Goal: Transaction & Acquisition: Purchase product/service

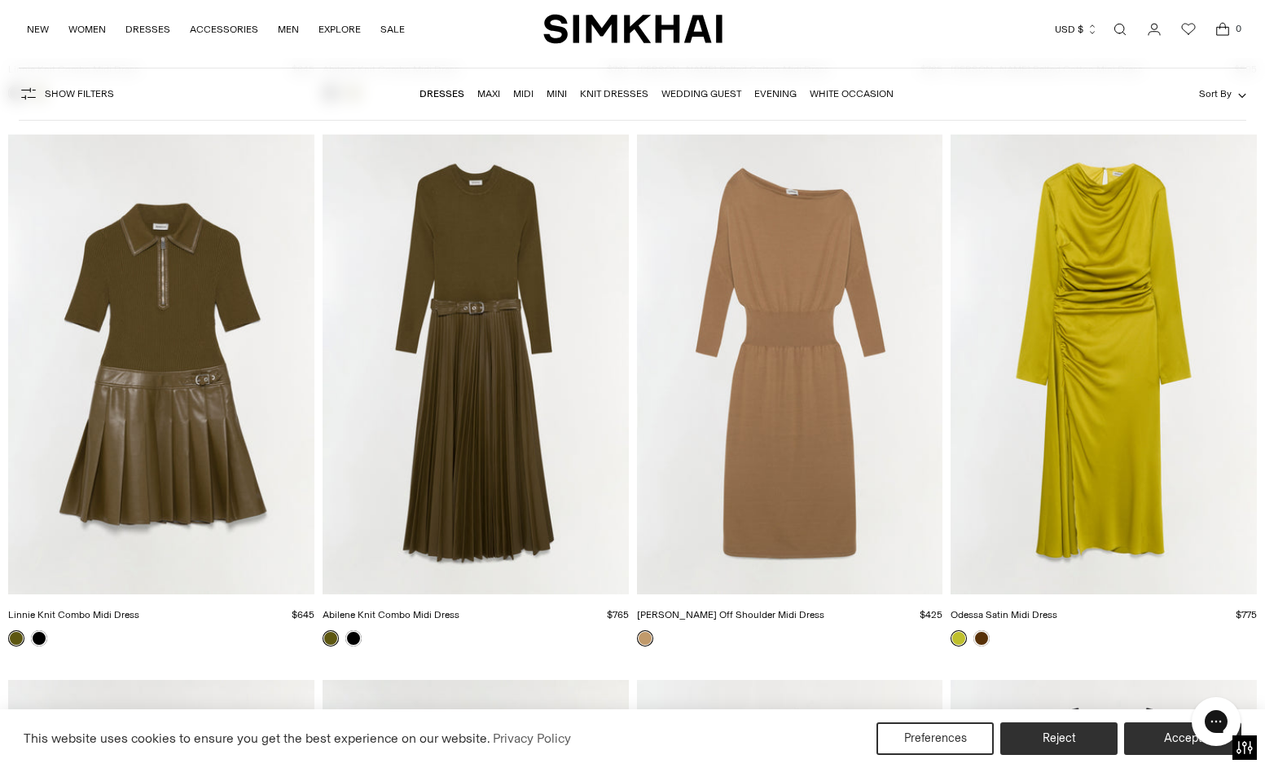
scroll to position [5518, 0]
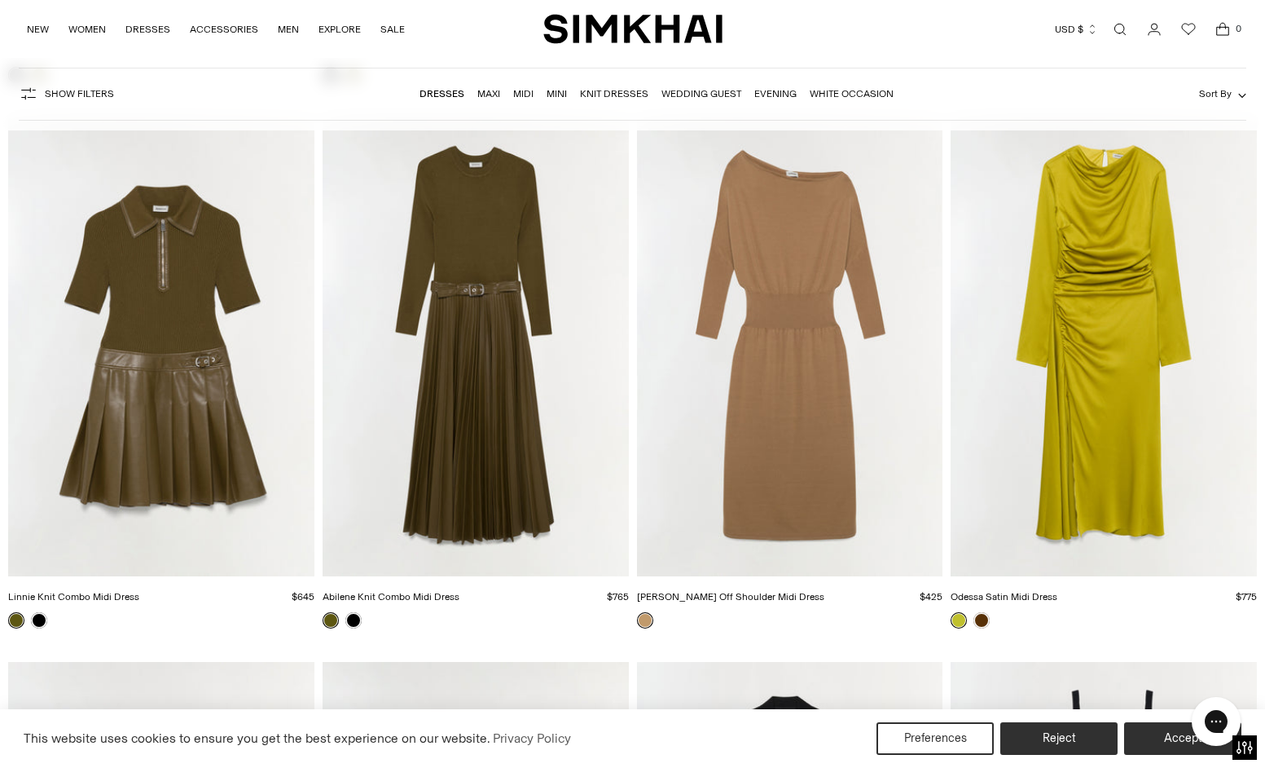
click at [493, 95] on link "Maxi" at bounding box center [488, 93] width 23 height 11
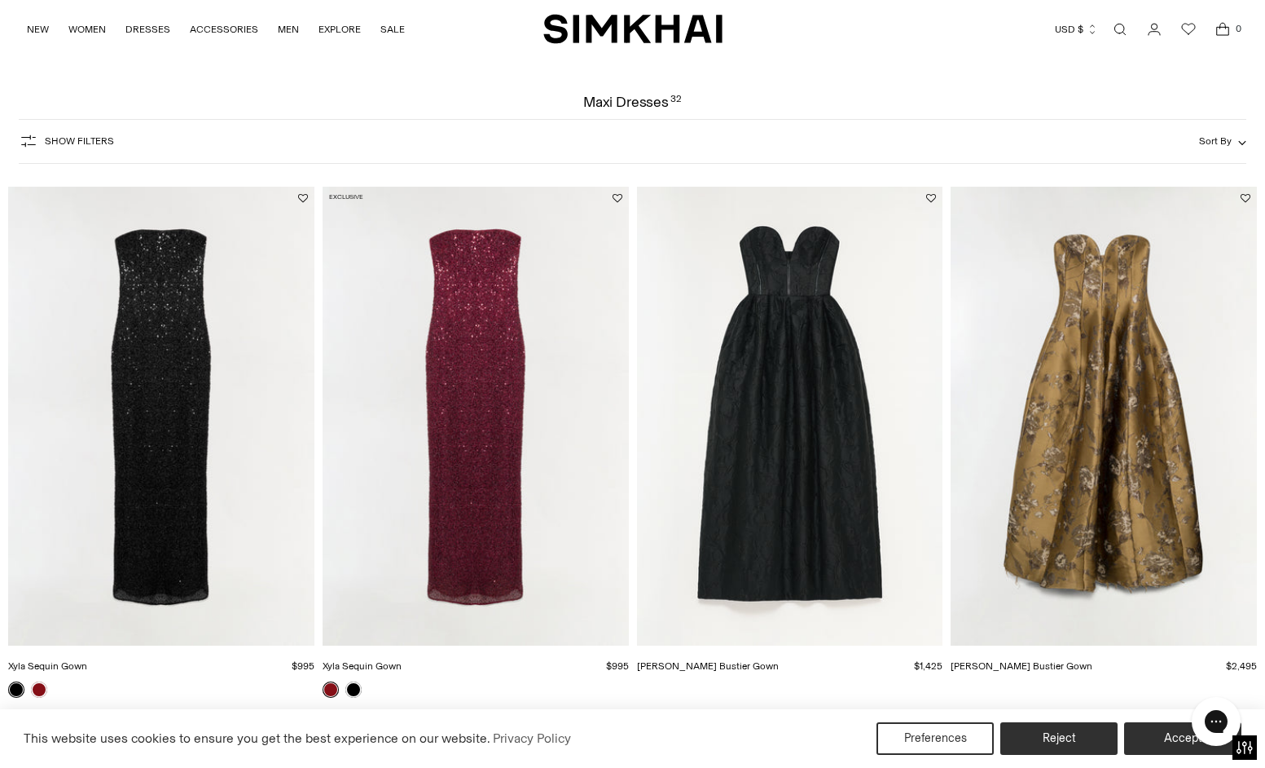
click at [0, 0] on img "Elaria Jacquard Bustier Gown" at bounding box center [0, 0] width 0 height 0
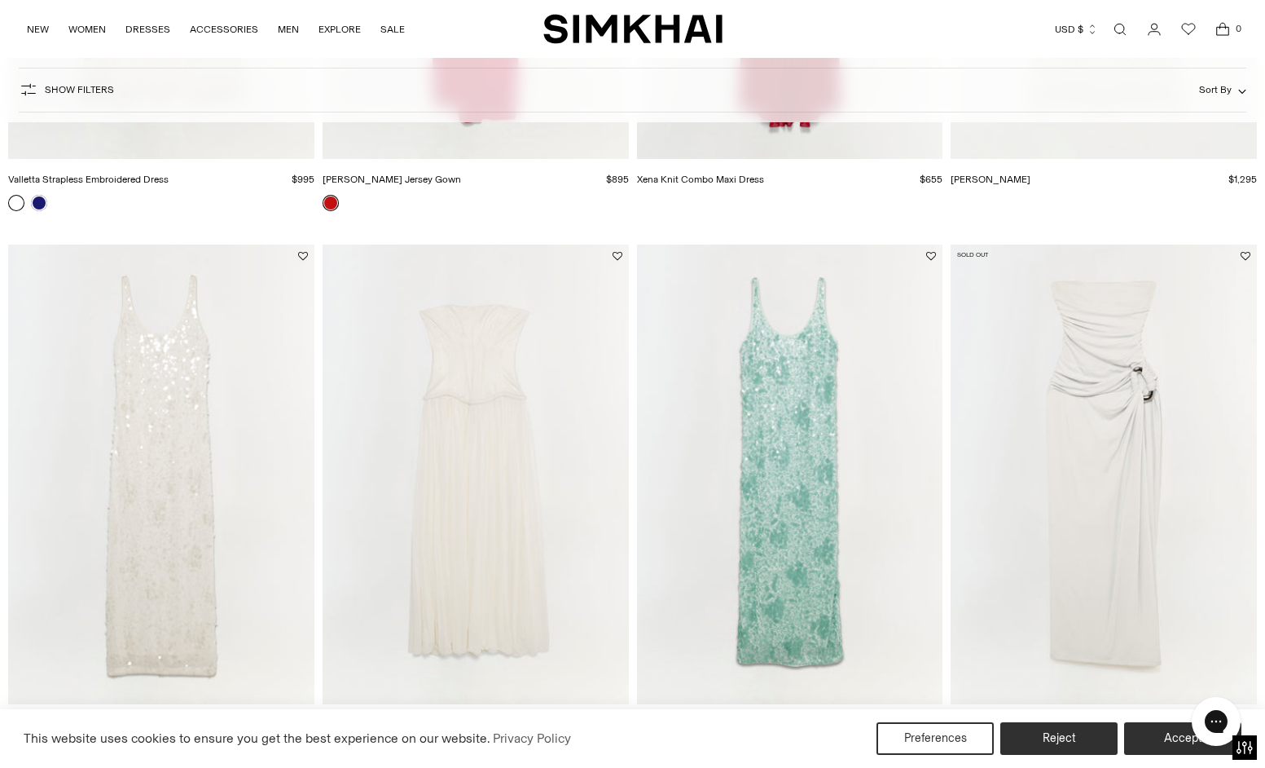
scroll to position [2696, 0]
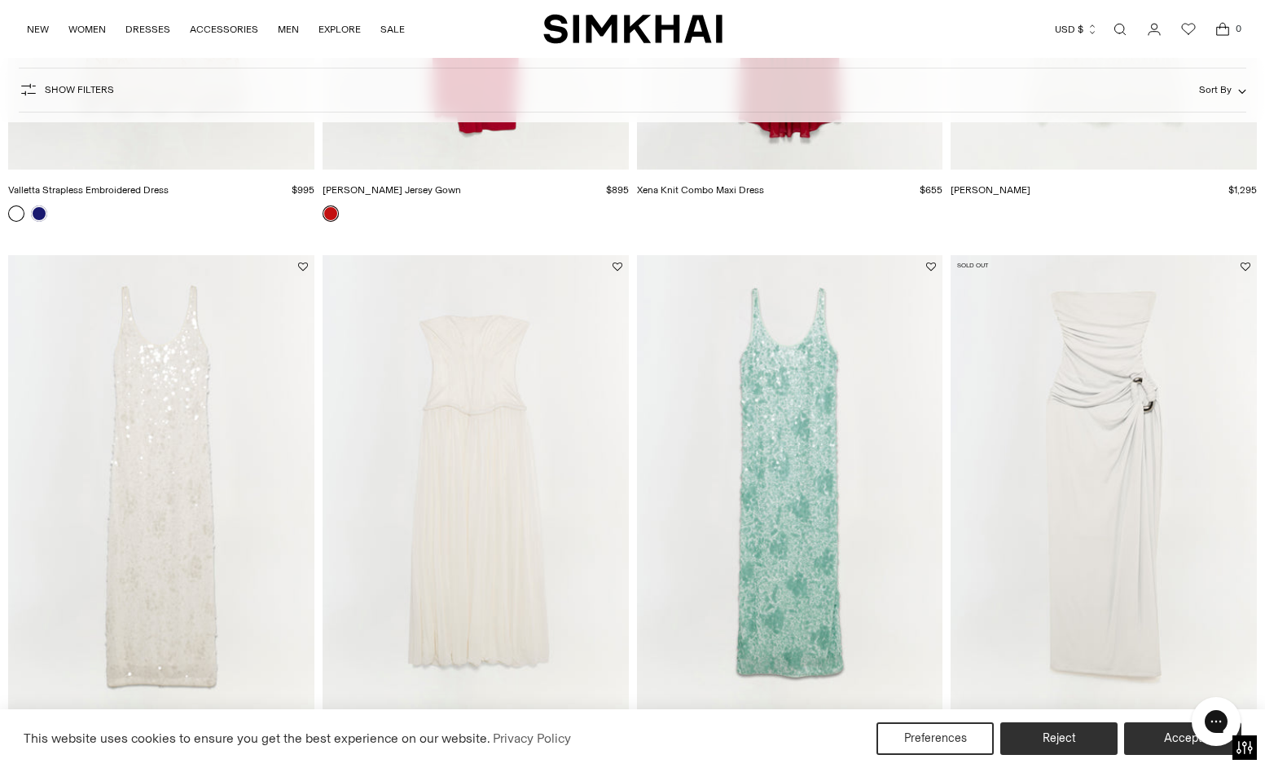
click at [0, 0] on img "Emma Strapless Jersey Gown" at bounding box center [0, 0] width 0 height 0
